Goal: Task Accomplishment & Management: Manage account settings

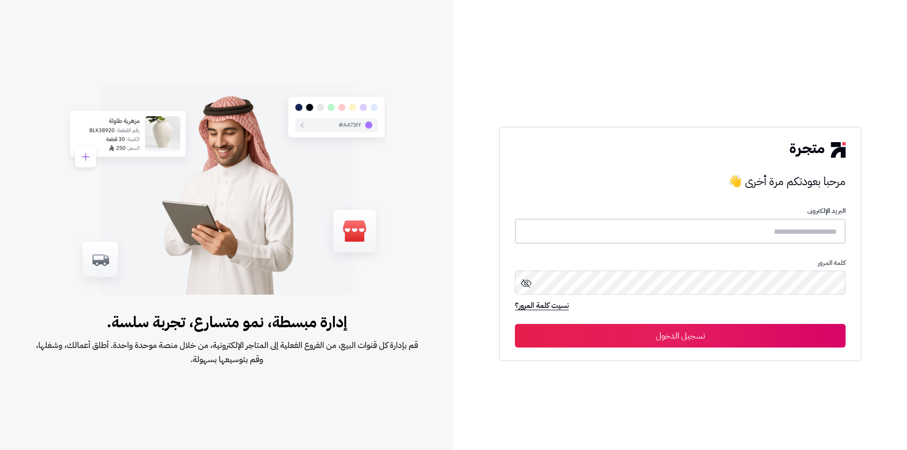
type input "**********"
click at [666, 341] on button "تسجيل الدخول" at bounding box center [680, 336] width 331 height 24
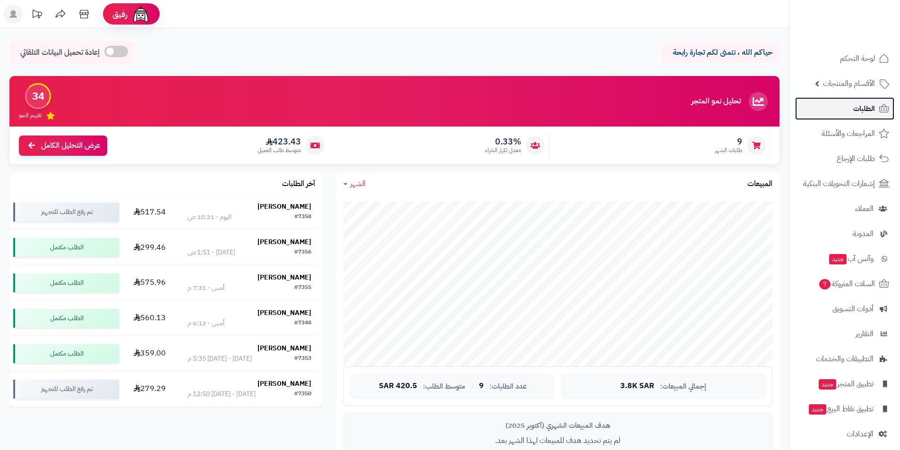
click at [861, 108] on span "الطلبات" at bounding box center [864, 108] width 22 height 13
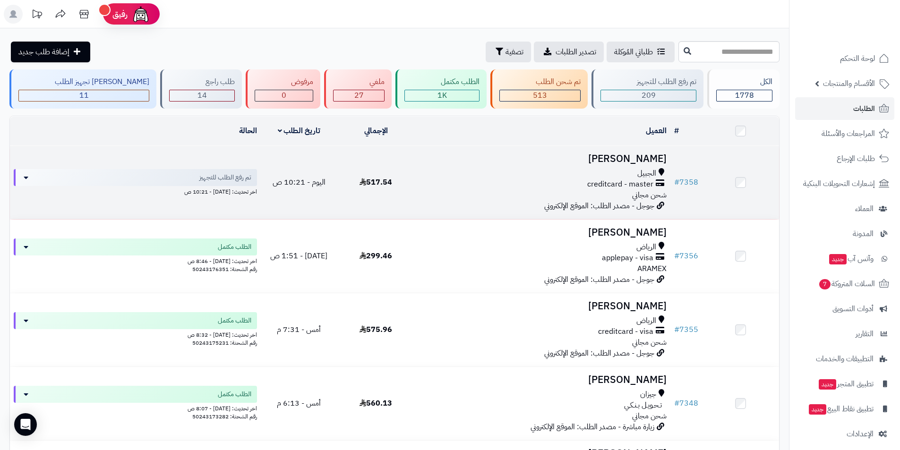
click at [596, 157] on h3 "[PERSON_NAME]" at bounding box center [542, 158] width 248 height 11
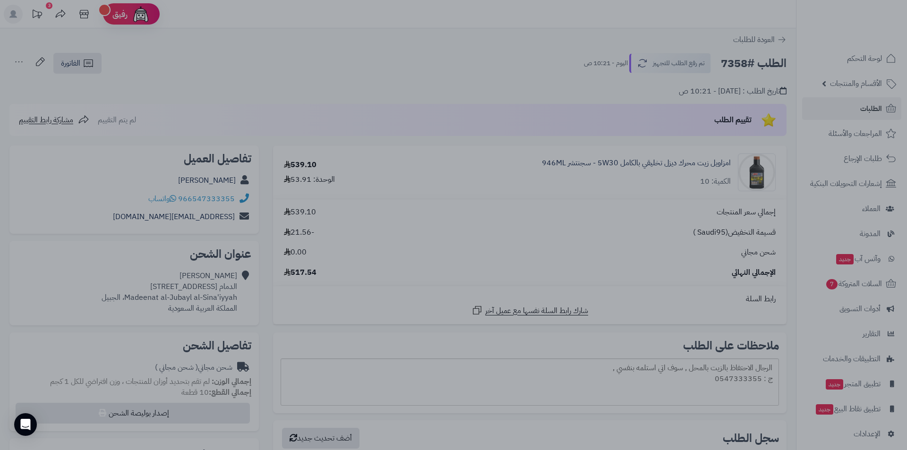
click at [299, 79] on div at bounding box center [453, 225] width 907 height 450
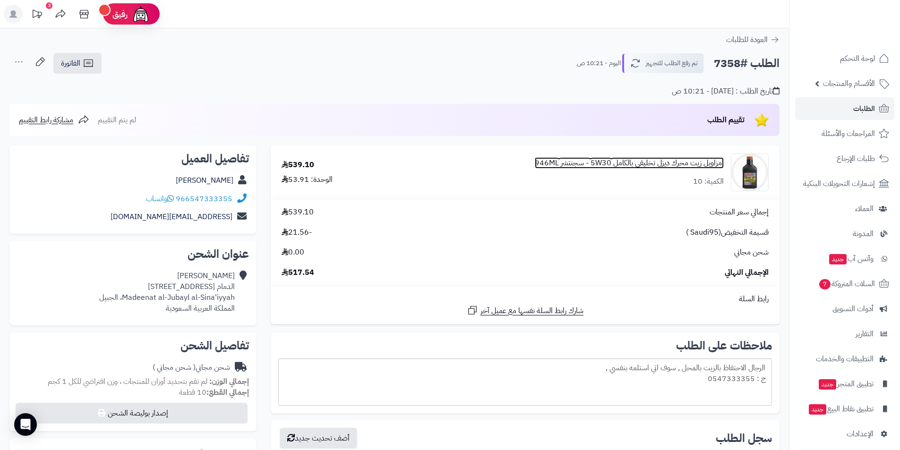
click at [675, 162] on link "امزاويل زيت محرك ديزل تخليقي بالكامل 5W30 - سجنتشر 946ML" at bounding box center [629, 163] width 189 height 11
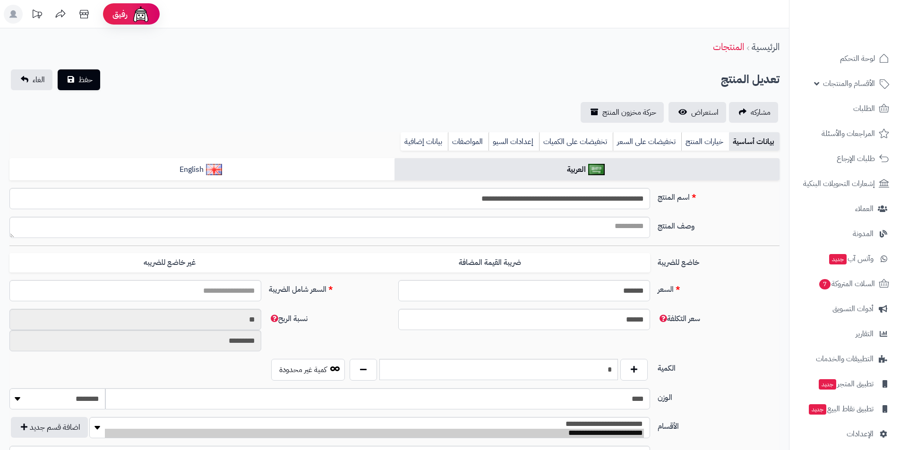
type input "*****"
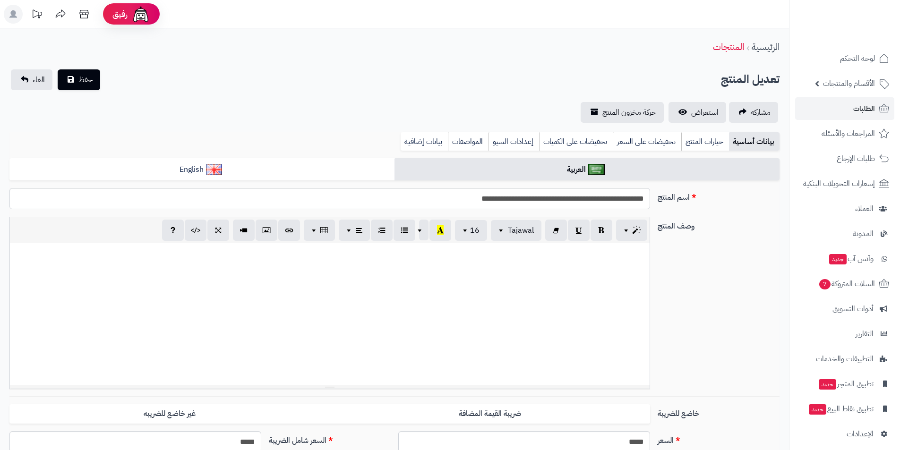
scroll to position [220, 0]
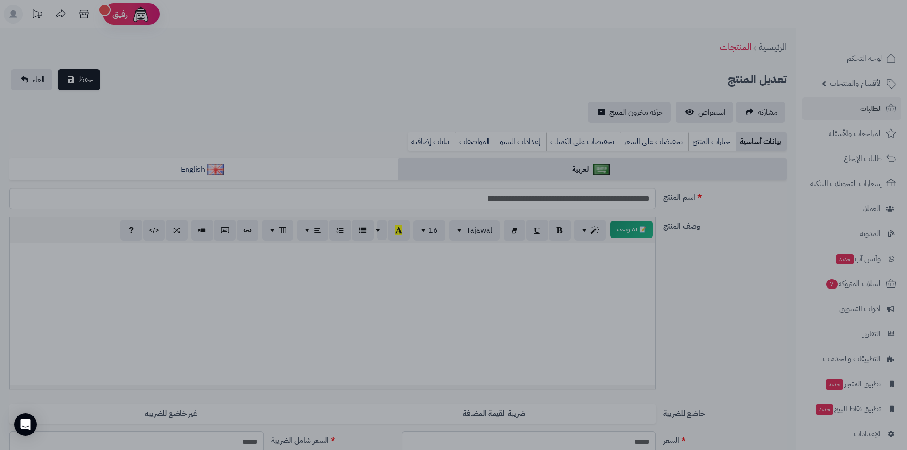
click at [273, 121] on div at bounding box center [453, 225] width 907 height 450
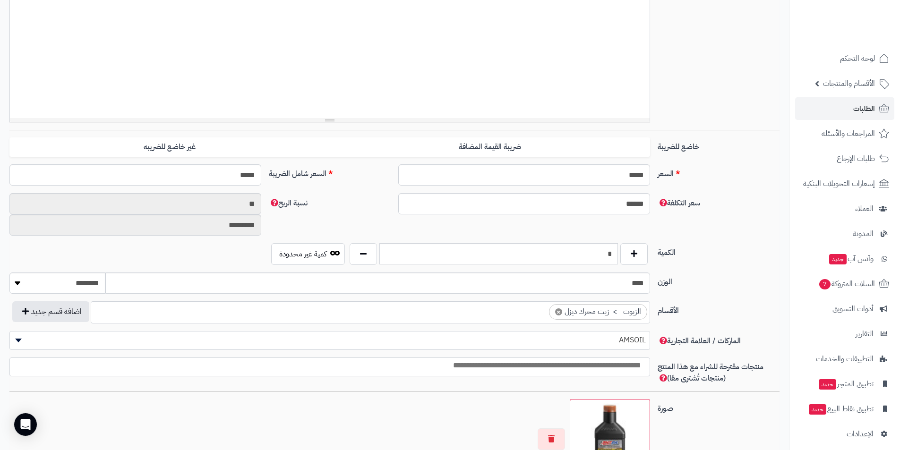
scroll to position [283, 0]
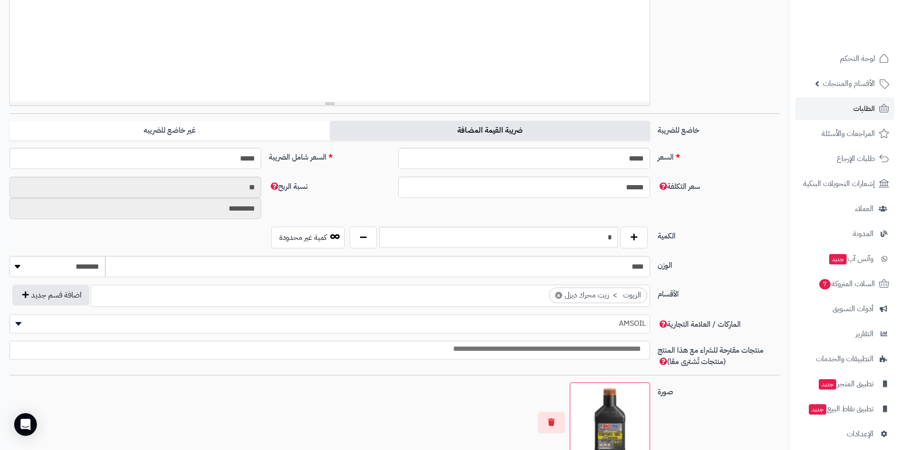
click at [426, 130] on label "ضريبة القيمة المضافة" at bounding box center [490, 130] width 320 height 19
click at [856, 108] on span "الطلبات" at bounding box center [864, 108] width 22 height 13
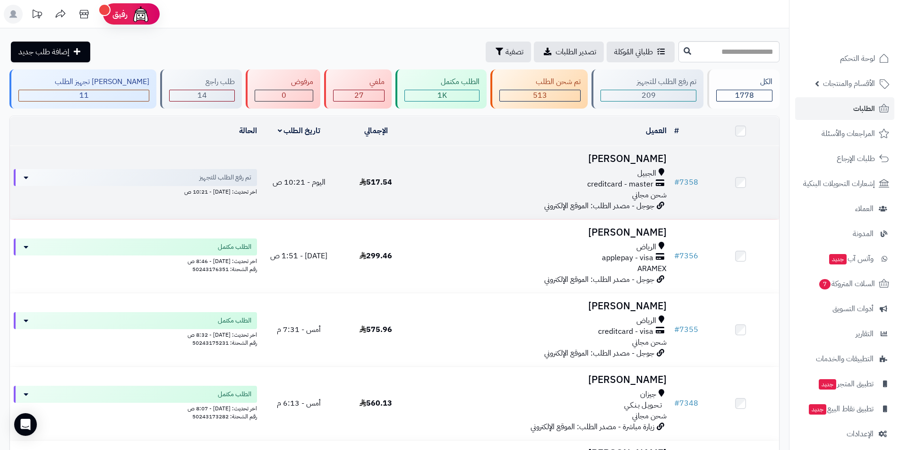
click at [594, 160] on h3 "[PERSON_NAME]" at bounding box center [542, 158] width 248 height 11
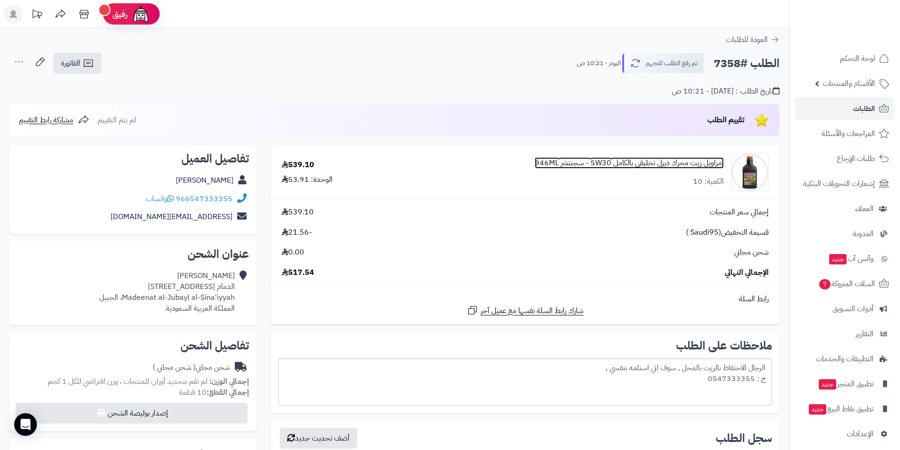
click at [649, 164] on link "امزاويل زيت محرك ديزل تخليقي بالكامل 5W30 - سجنتشر 946ML" at bounding box center [629, 163] width 189 height 11
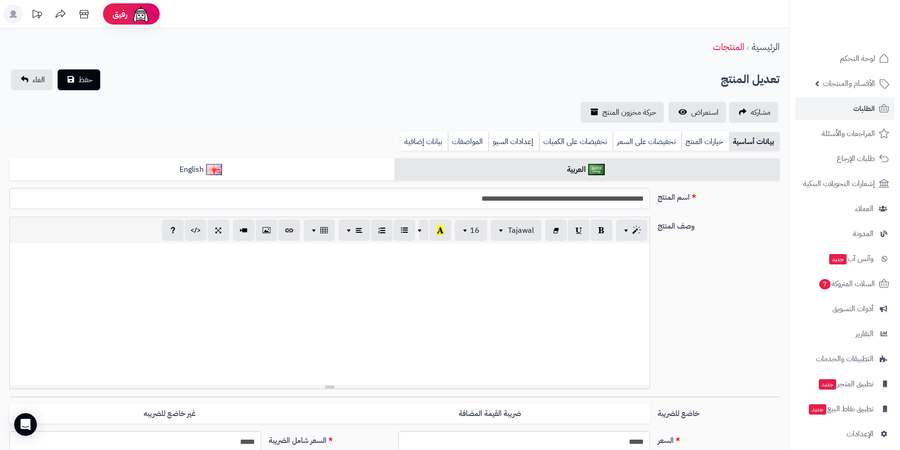
scroll to position [220, 0]
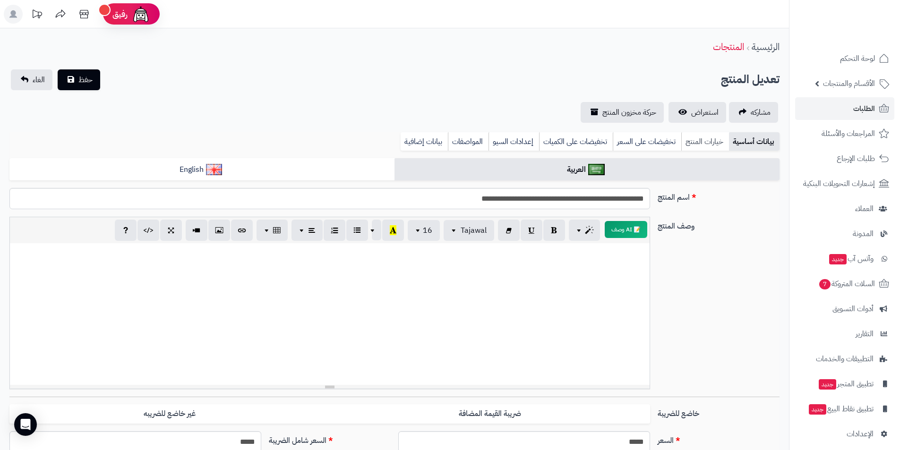
click at [700, 146] on link "خيارات المنتج" at bounding box center [705, 141] width 48 height 19
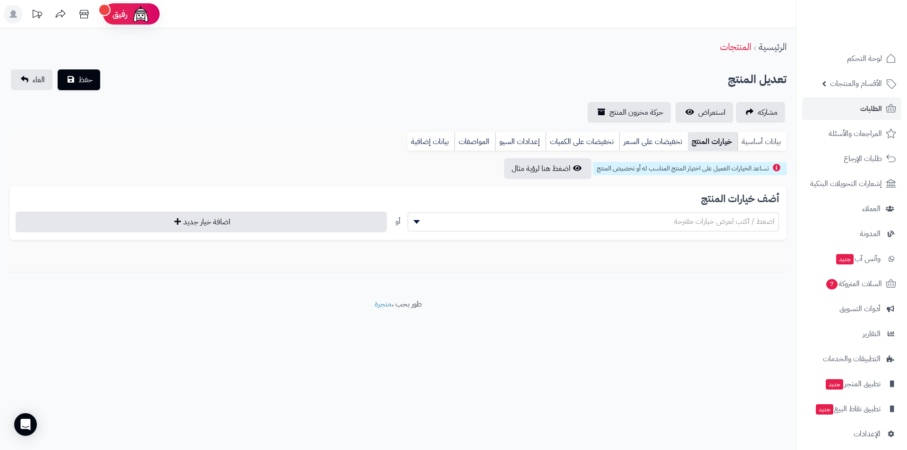
click at [764, 143] on link "بيانات أساسية" at bounding box center [761, 141] width 49 height 19
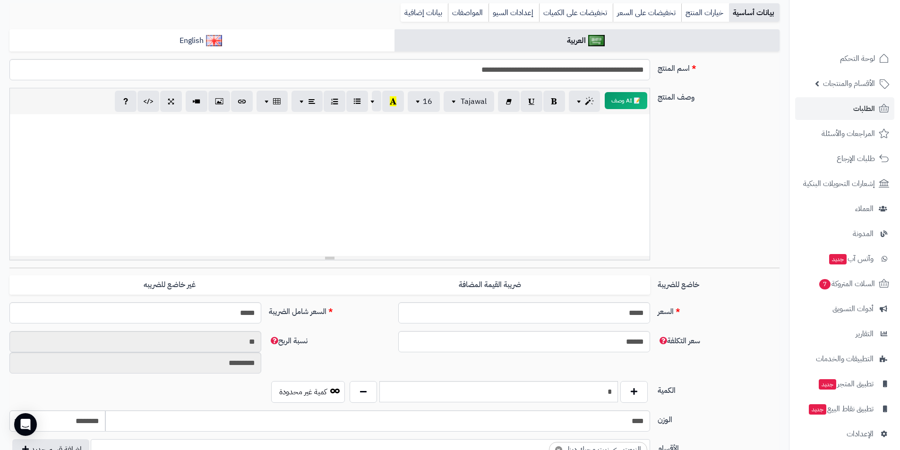
scroll to position [142, 0]
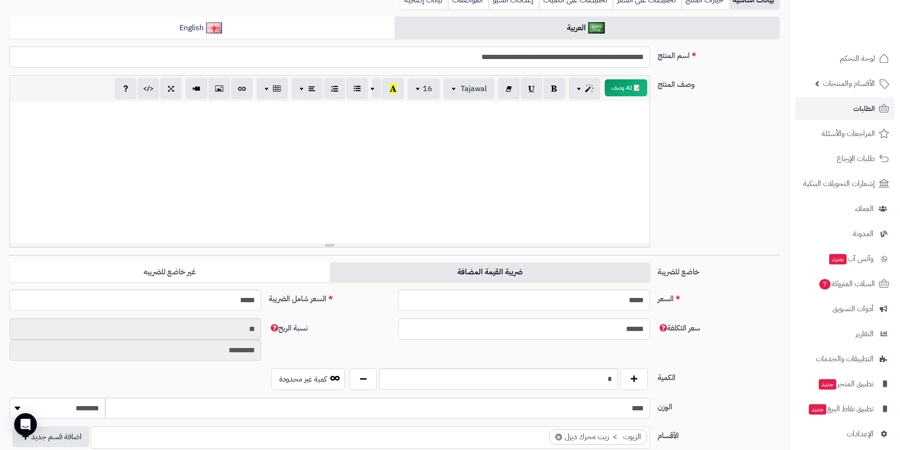
click at [469, 271] on label "ضريبة القيمة المضافة" at bounding box center [490, 272] width 320 height 19
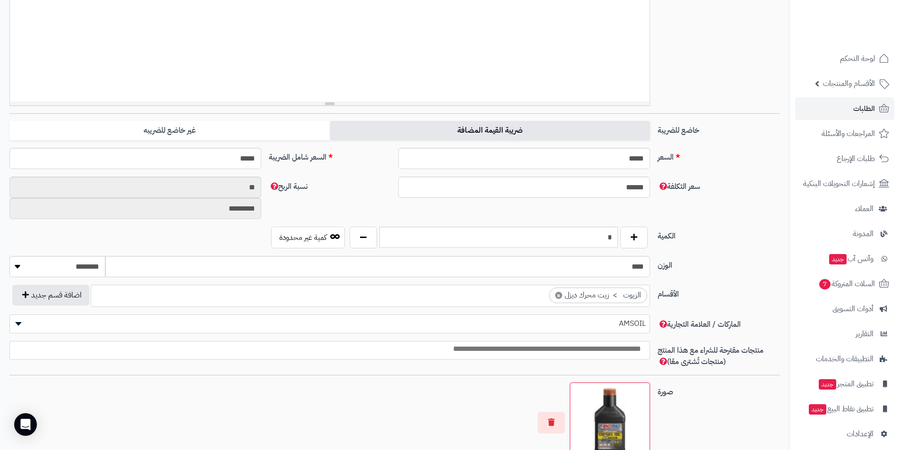
scroll to position [189, 0]
